Goal: Task Accomplishment & Management: Manage account settings

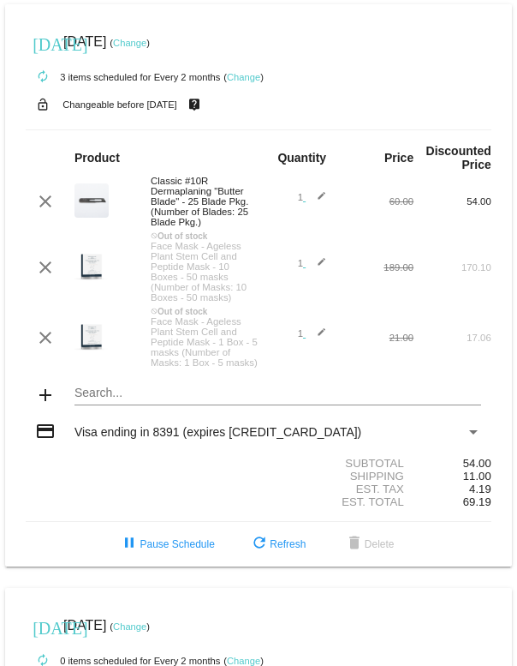
click at [36, 405] on mat-icon "add" at bounding box center [45, 395] width 21 height 21
click at [100, 445] on mat-card "[DATE] [DATE] ( Change ) autorenew 3 items scheduled for Every 2 months ( Chang…" at bounding box center [258, 285] width 507 height 562
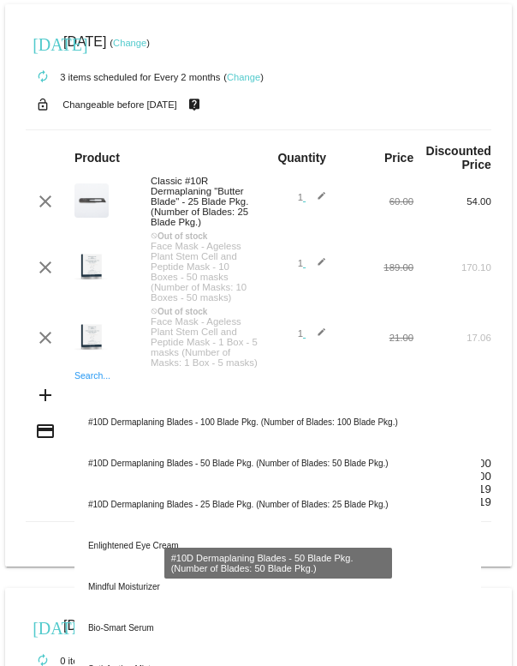
click at [328, 484] on div "#10D Dermaplaning Blades - 50 Blade Pkg. (Number of Blades: 50 Blade Pkg.)" at bounding box center [278, 463] width 407 height 41
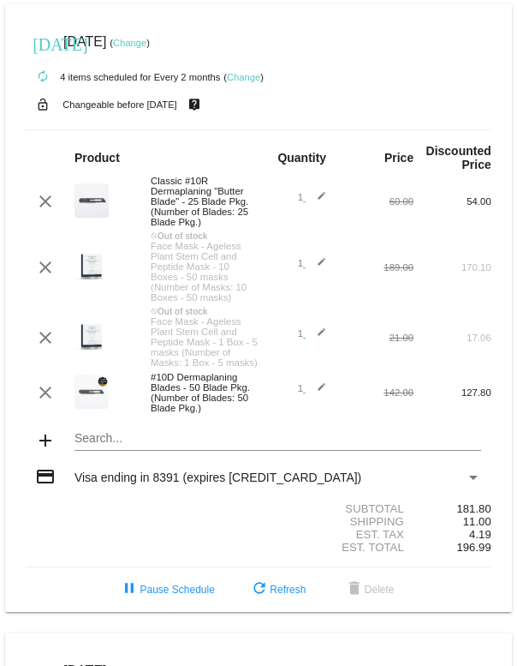
click at [40, 403] on mat-icon "clear" at bounding box center [45, 392] width 21 height 21
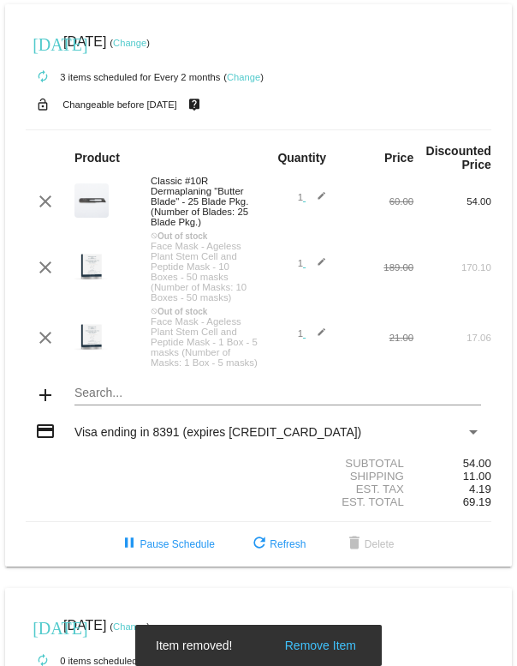
click at [160, 442] on mat-card "[DATE] [DATE] ( Change ) autorenew 3 items scheduled for Every 2 months ( Chang…" at bounding box center [258, 285] width 507 height 562
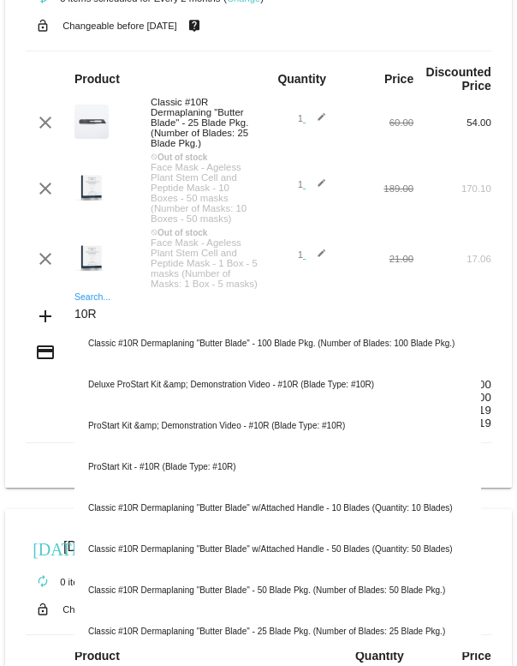
scroll to position [81, 0]
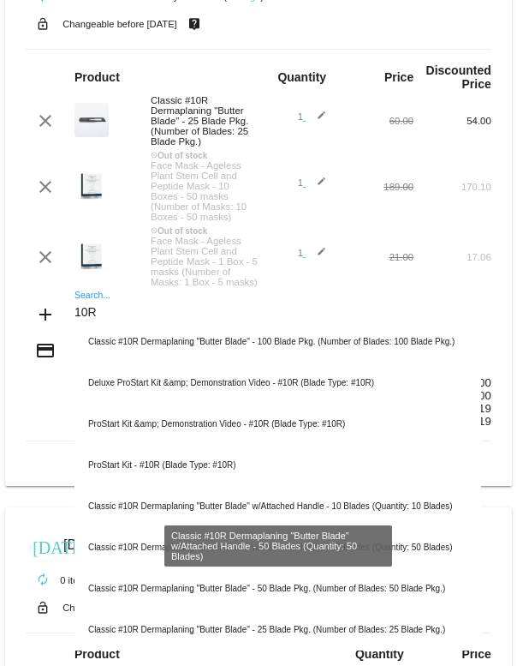
type input "10R"
click at [408, 568] on div "Classic #10R Dermaplaning "Butter Blade" w/Attached Handle - 50 Blades (Quantit…" at bounding box center [278, 547] width 407 height 41
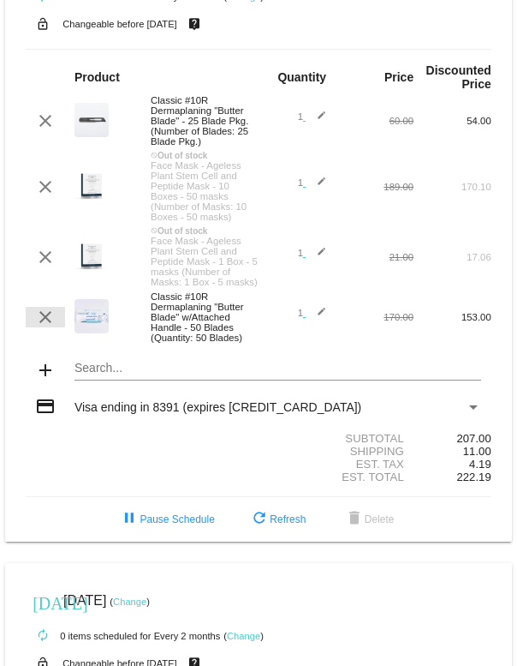
click at [44, 327] on mat-icon "clear" at bounding box center [45, 317] width 21 height 21
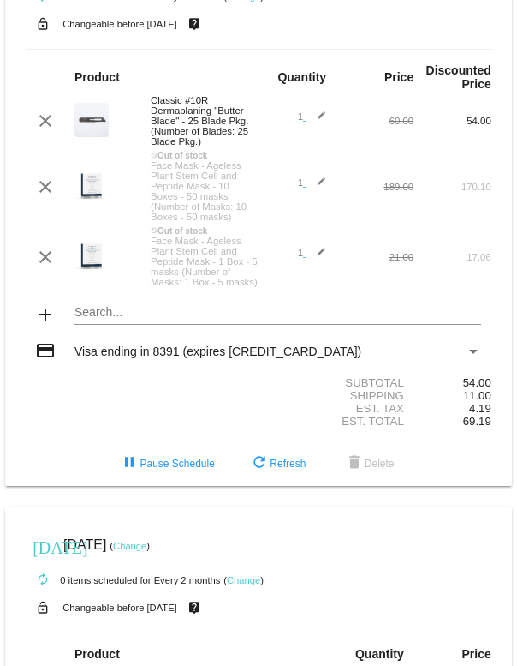
click at [250, 362] on mat-card "[DATE] [DATE] ( Change ) autorenew 3 items scheduled for Every 2 months ( Chang…" at bounding box center [258, 205] width 507 height 562
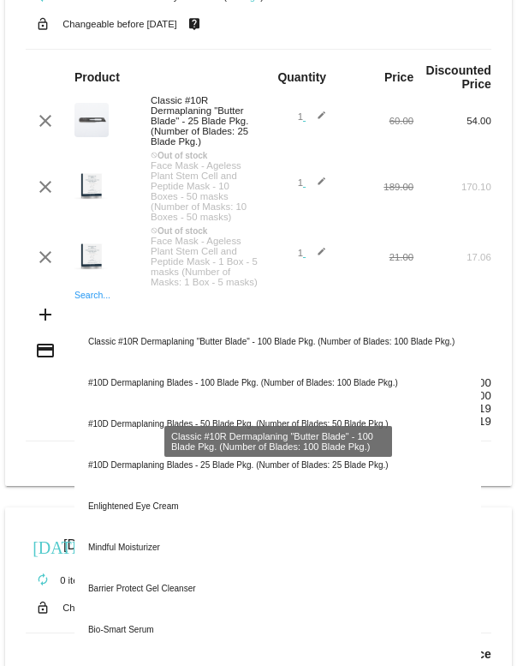
click at [344, 362] on div "Classic #10R Dermaplaning "Butter Blade" - 100 Blade Pkg. (Number of Blades: 10…" at bounding box center [278, 341] width 407 height 41
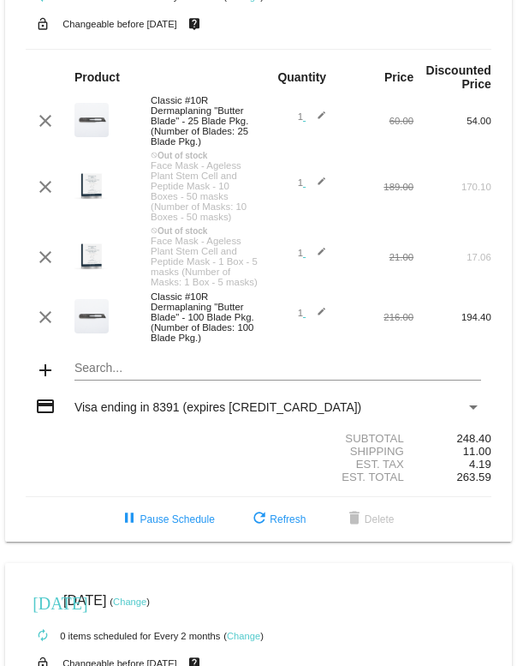
click at [188, 434] on mat-card "[DATE] [DATE] ( Change ) autorenew 4 items scheduled for Every 2 months ( Chang…" at bounding box center [258, 233] width 507 height 618
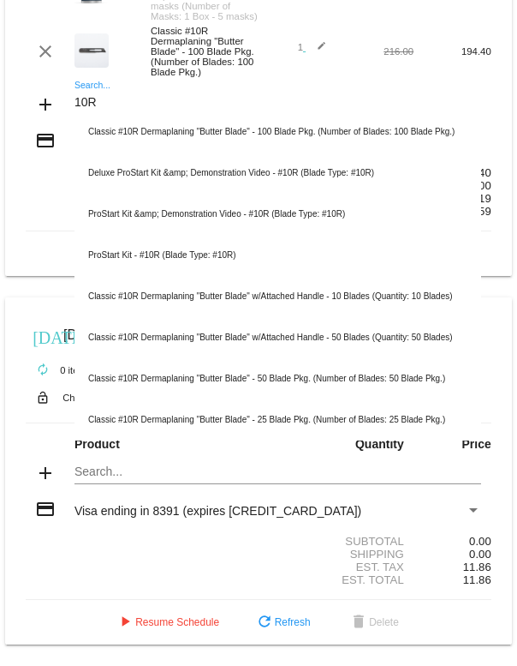
scroll to position [366, 0]
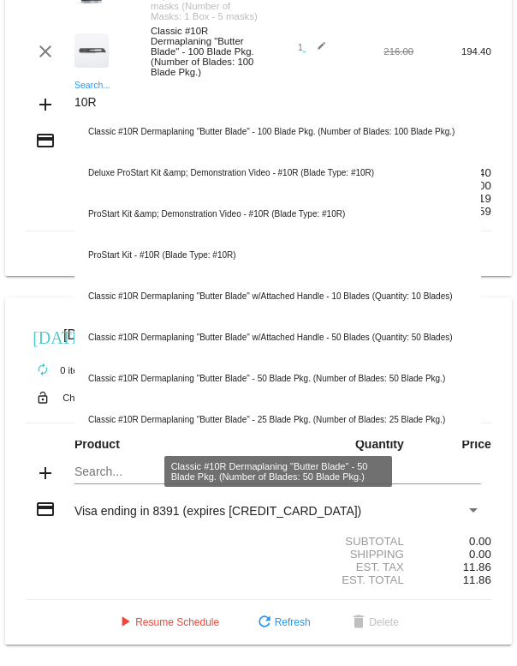
type input "10R"
click at [402, 399] on div "Classic #10R Dermaplaning "Butter Blade" - 50 Blade Pkg. (Number of Blades: 50 …" at bounding box center [278, 378] width 407 height 41
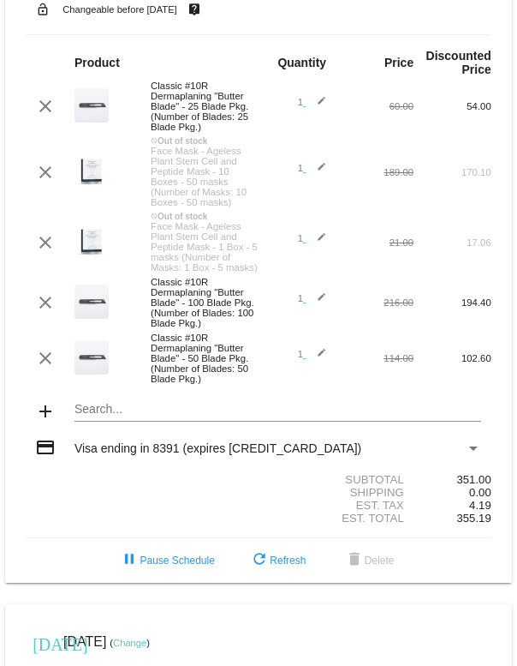
scroll to position [93, 0]
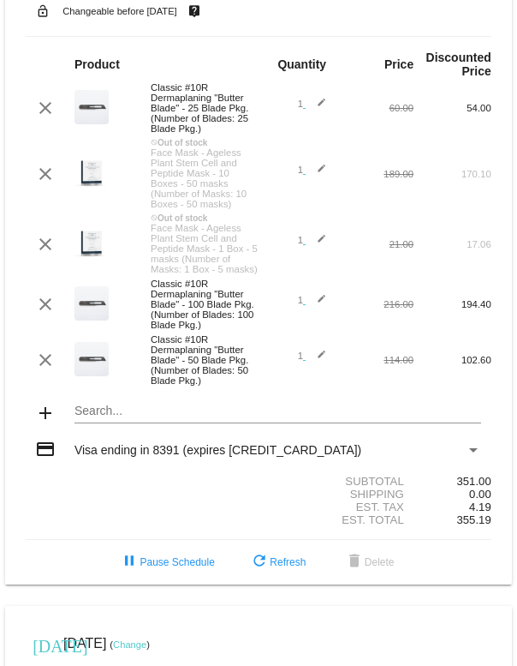
click at [39, 314] on mat-icon "clear" at bounding box center [45, 304] width 21 height 21
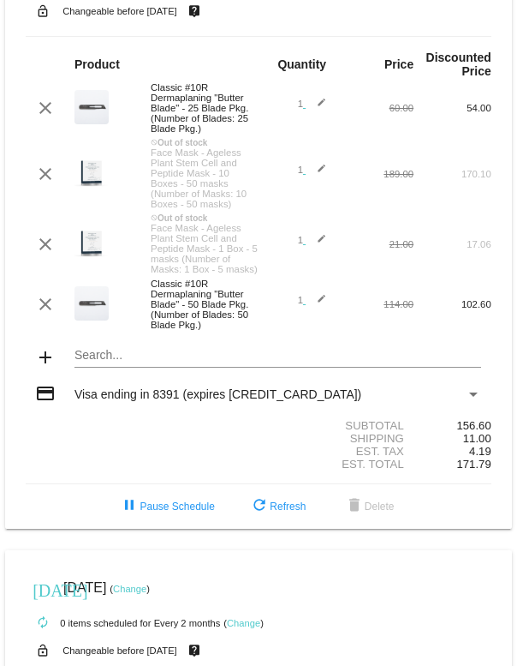
click at [45, 118] on mat-icon "clear" at bounding box center [45, 108] width 21 height 21
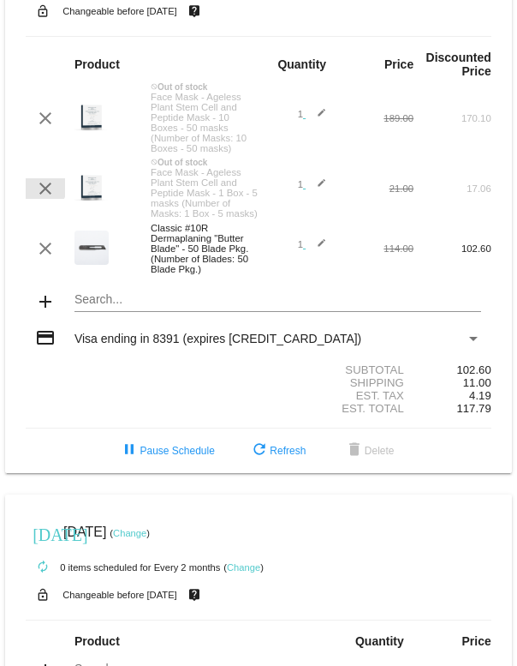
click at [39, 199] on mat-icon "clear" at bounding box center [45, 188] width 21 height 21
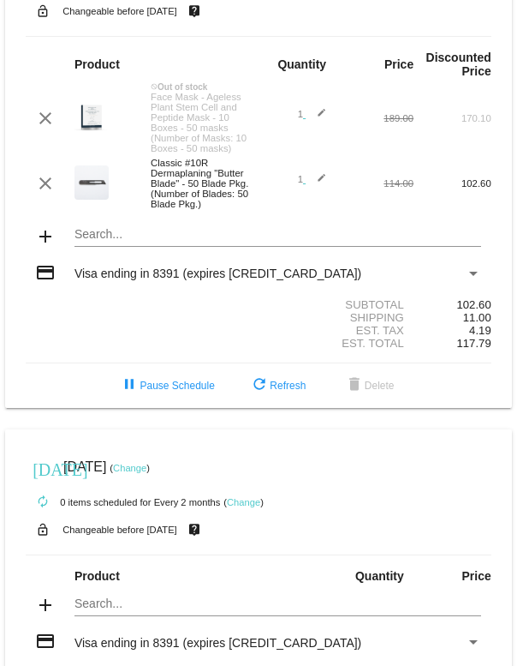
click at [40, 247] on mat-icon "add" at bounding box center [45, 236] width 21 height 21
click at [43, 247] on mat-icon "add" at bounding box center [45, 236] width 21 height 21
click at [135, 265] on mat-card "[DATE] [DATE] ( Change ) autorenew 2 items scheduled for Every 2 months ( Chang…" at bounding box center [258, 159] width 507 height 497
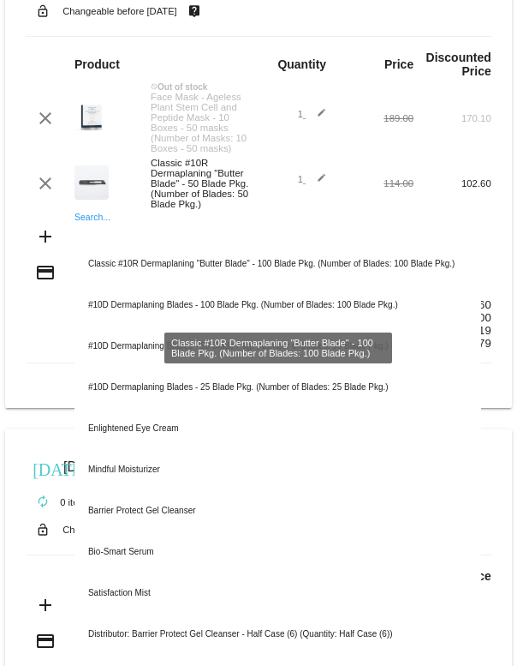
click at [402, 284] on div "Classic #10R Dermaplaning "Butter Blade" - 100 Blade Pkg. (Number of Blades: 10…" at bounding box center [278, 263] width 407 height 41
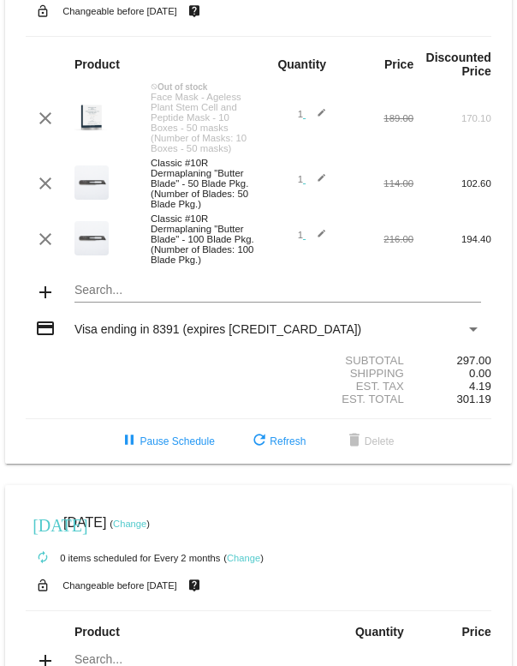
click at [52, 194] on mat-icon "clear" at bounding box center [45, 183] width 21 height 21
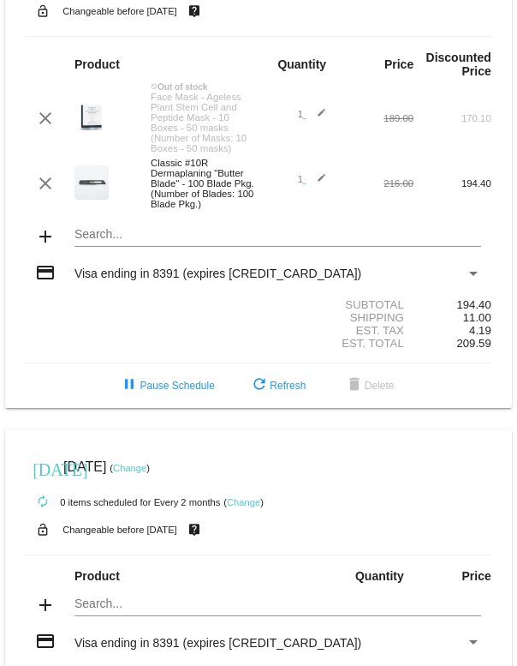
click at [273, 273] on mat-card "[DATE] [DATE] ( Change ) autorenew 2 items scheduled for Every 2 months ( Chang…" at bounding box center [258, 159] width 507 height 497
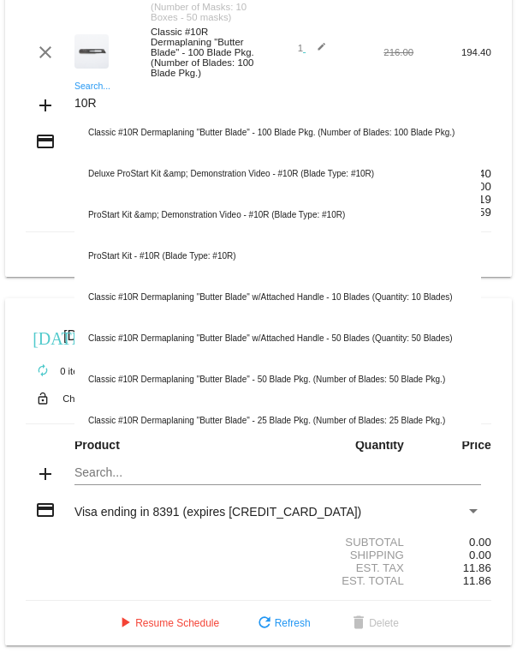
scroll to position [230, 0]
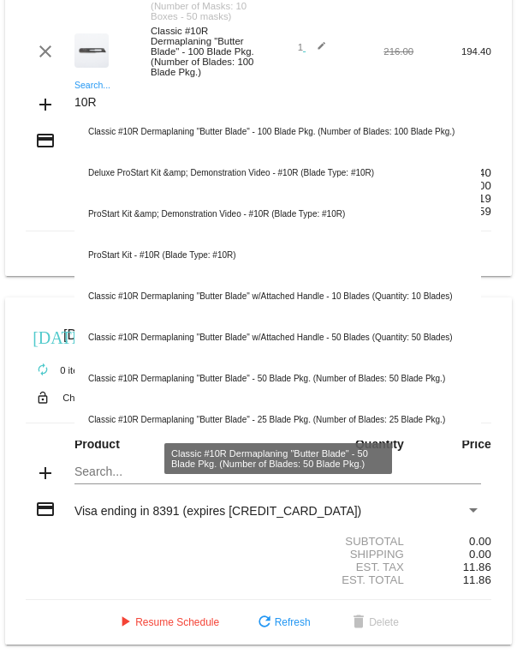
type input "10R"
click at [376, 399] on div "Classic #10R Dermaplaning "Butter Blade" - 50 Blade Pkg. (Number of Blades: 50 …" at bounding box center [278, 378] width 407 height 41
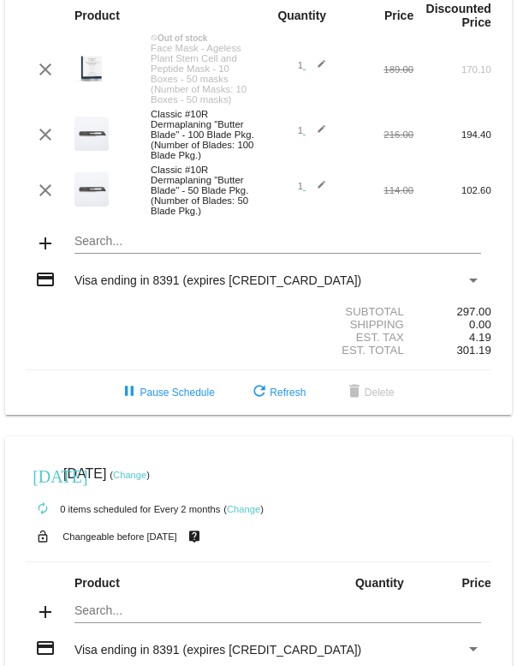
scroll to position [139, 0]
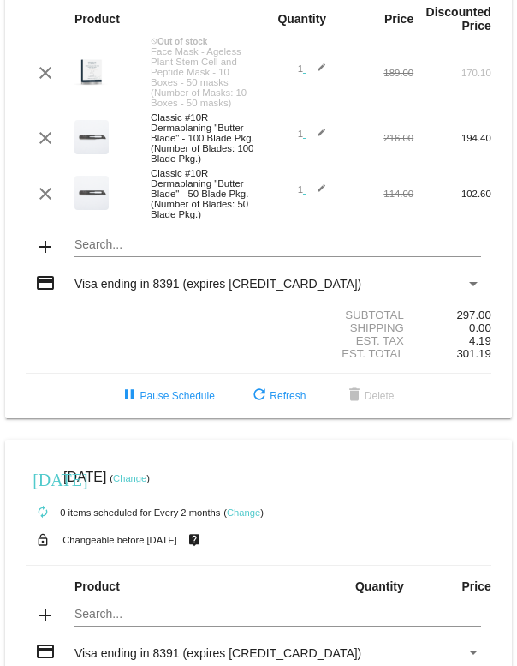
click at [44, 148] on mat-icon "clear" at bounding box center [45, 138] width 21 height 21
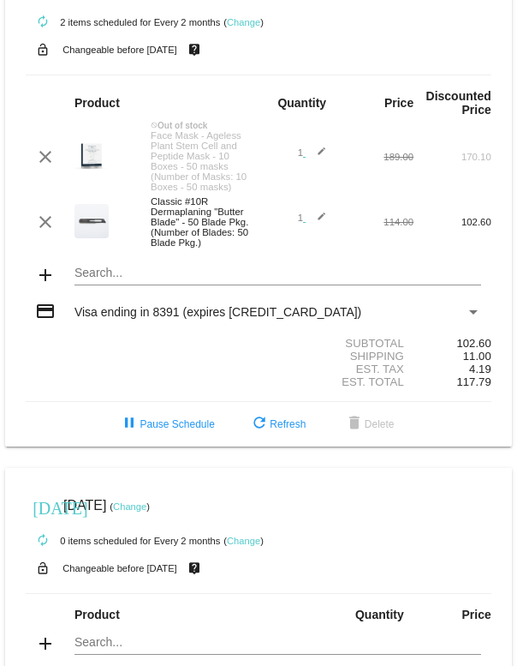
scroll to position [57, 0]
